Goal: Task Accomplishment & Management: Use online tool/utility

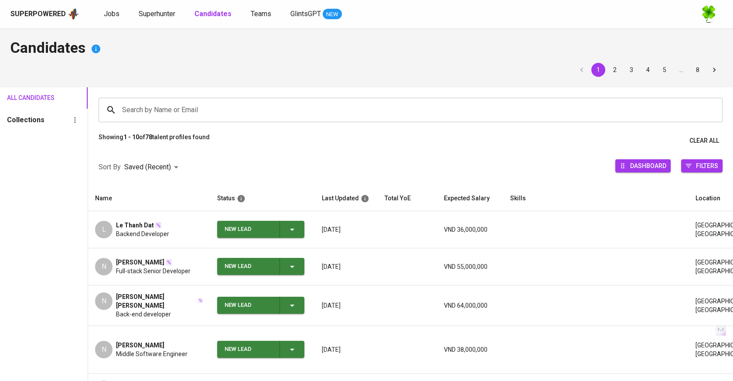
click at [122, 17] on div "Jobs Superhunter Candidates Teams GlintsGPT NEW" at bounding box center [223, 14] width 238 height 11
click at [118, 14] on link "Jobs" at bounding box center [112, 14] width 17 height 11
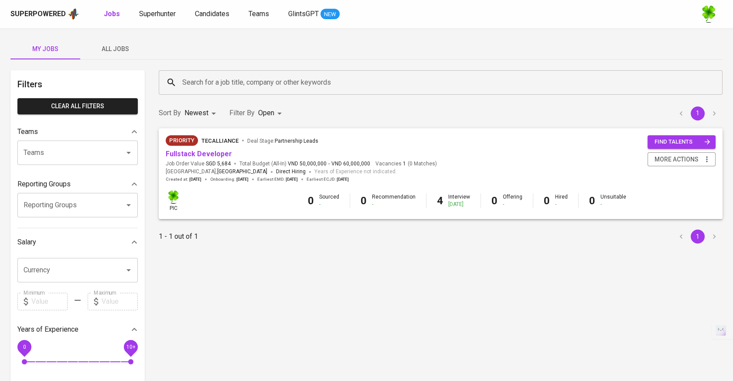
click at [122, 48] on span "All Jobs" at bounding box center [114, 49] width 59 height 11
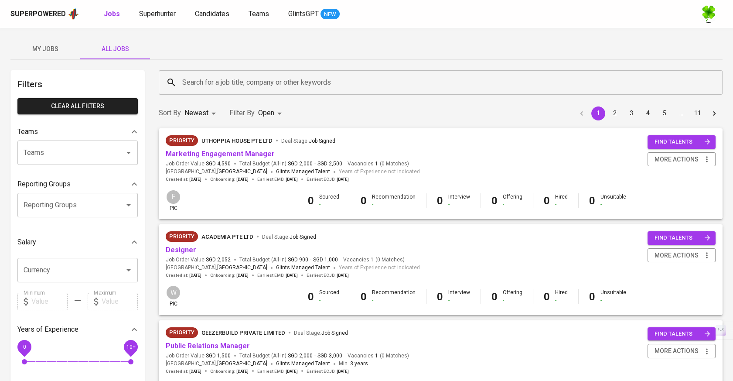
click at [63, 48] on span "My Jobs" at bounding box center [45, 49] width 59 height 11
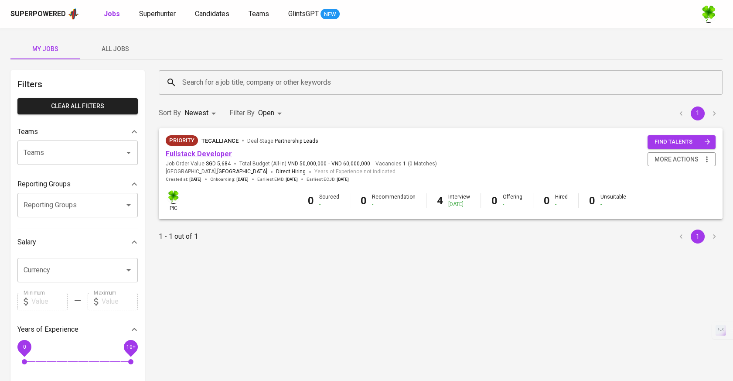
click at [202, 154] on link "Fullstack Developer" at bounding box center [199, 154] width 66 height 8
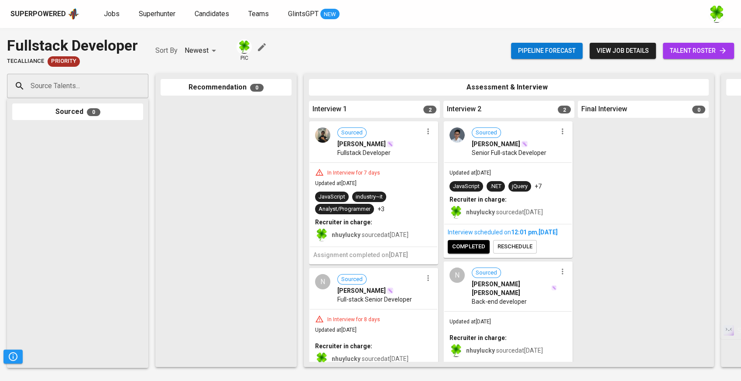
click at [59, 20] on div "Superpowered" at bounding box center [44, 13] width 69 height 13
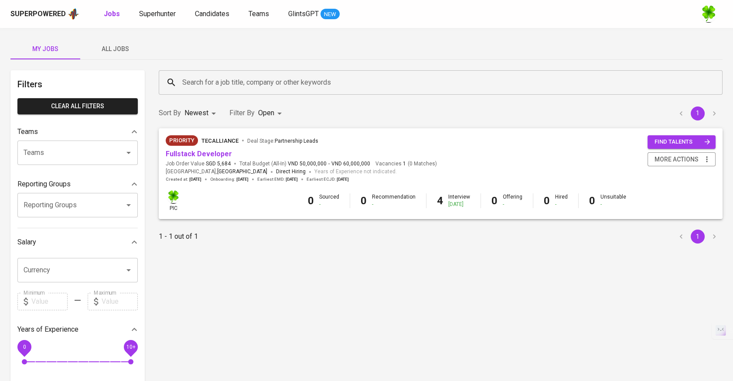
click at [119, 44] on span "All Jobs" at bounding box center [114, 49] width 59 height 11
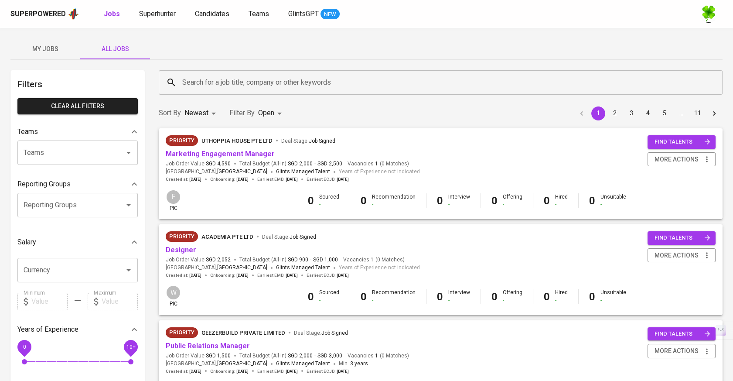
click at [259, 80] on input "Search for a job title, company or other keywords" at bounding box center [443, 82] width 526 height 17
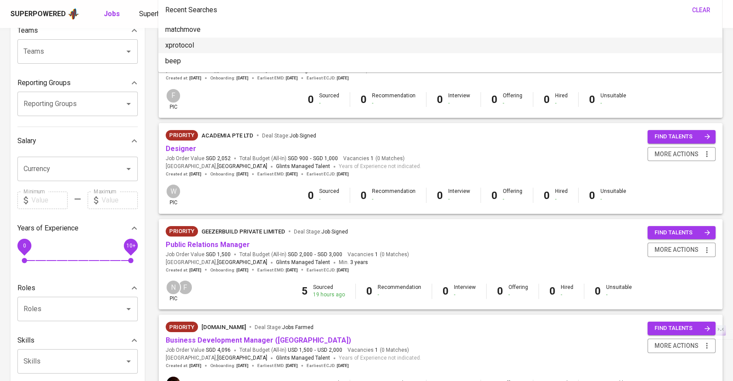
scroll to position [242, 0]
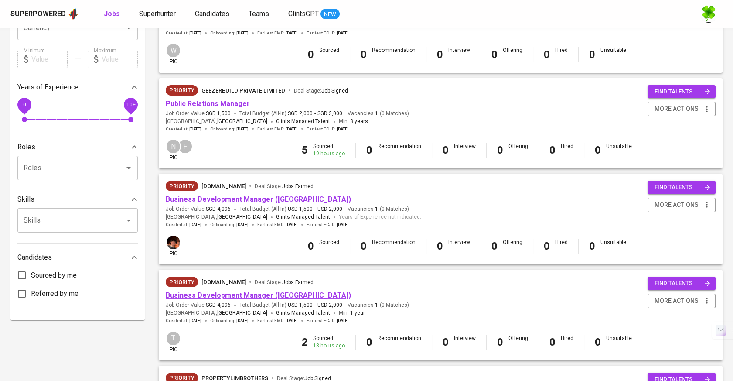
click at [289, 299] on link "Business Development Manager ([GEOGRAPHIC_DATA])" at bounding box center [258, 295] width 185 height 8
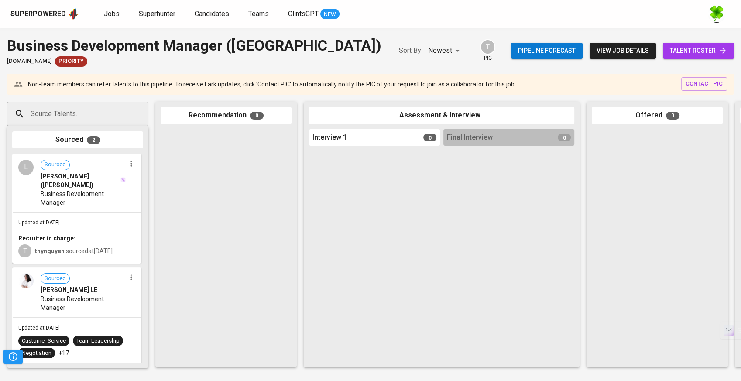
click at [105, 216] on div "Updated at [DATE] Recruiter in charge: T thynguyen sourced at [DATE]" at bounding box center [76, 237] width 127 height 51
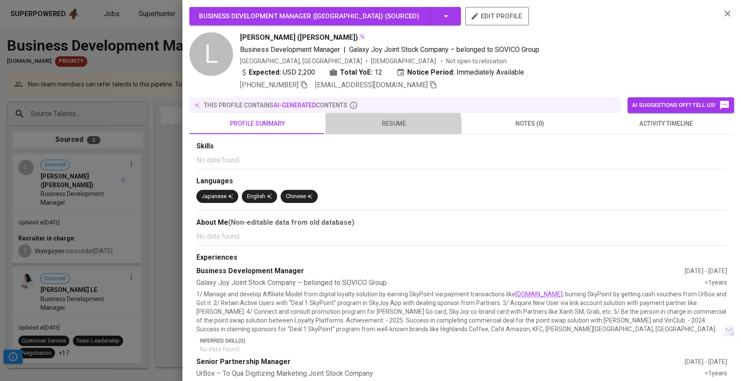
click at [378, 126] on span "resume" at bounding box center [394, 123] width 126 height 11
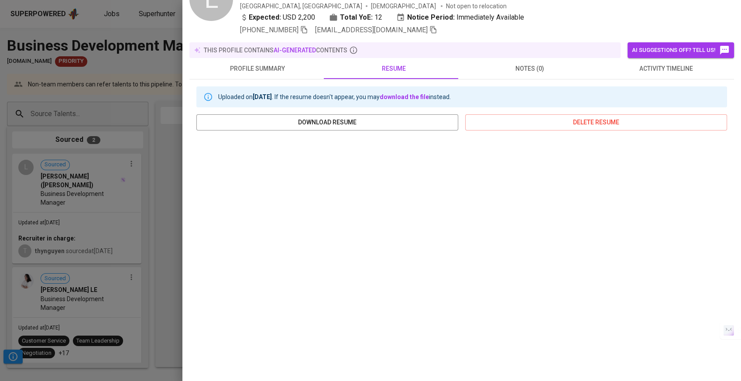
scroll to position [87, 0]
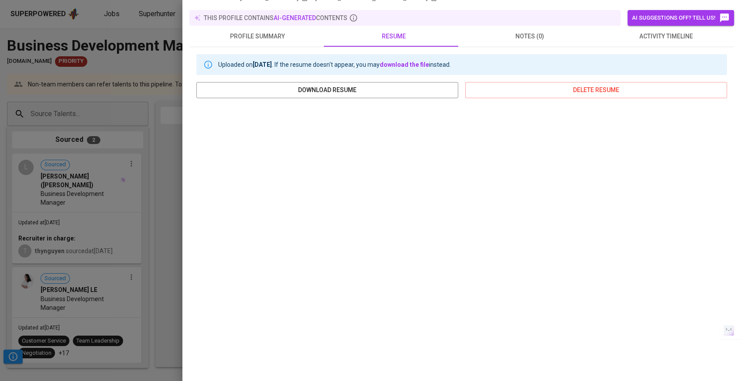
click at [639, 37] on span "activity timeline" at bounding box center [666, 36] width 126 height 11
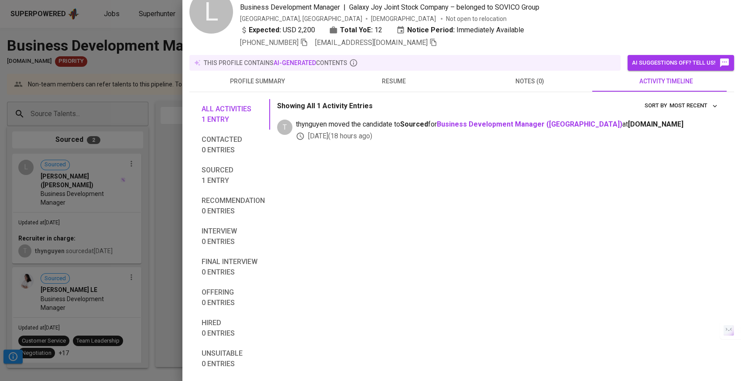
click at [271, 71] on button "profile summary" at bounding box center [257, 81] width 136 height 21
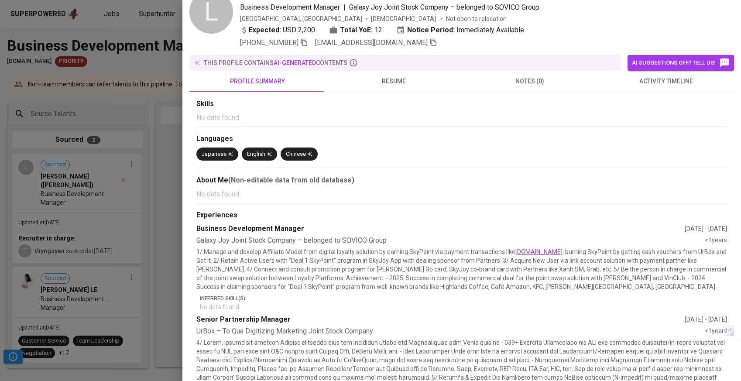
click at [154, 106] on div at bounding box center [370, 190] width 741 height 381
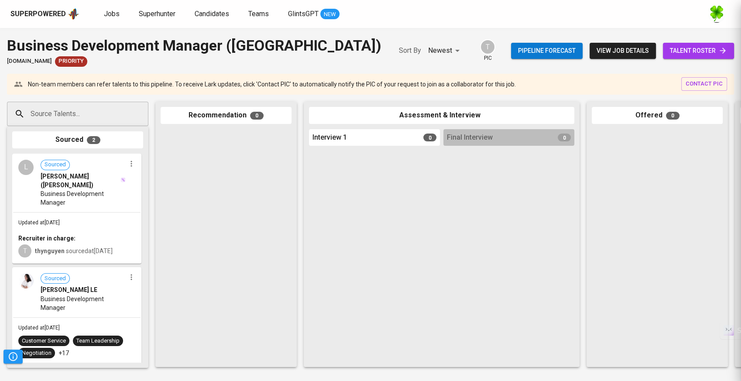
scroll to position [0, 0]
click at [687, 51] on span "talent roster" at bounding box center [698, 50] width 57 height 11
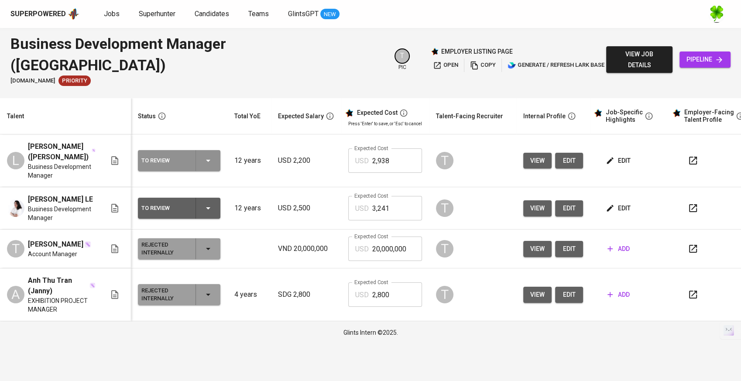
click at [201, 150] on div "To Review" at bounding box center [178, 160] width 75 height 21
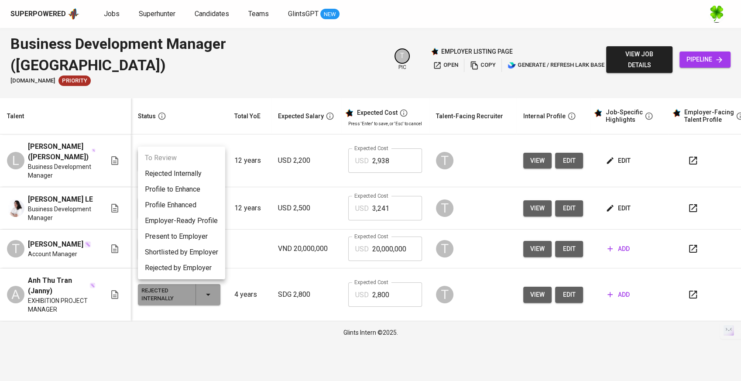
click at [249, 123] on div at bounding box center [370, 190] width 741 height 381
